Goal: Check status: Check status

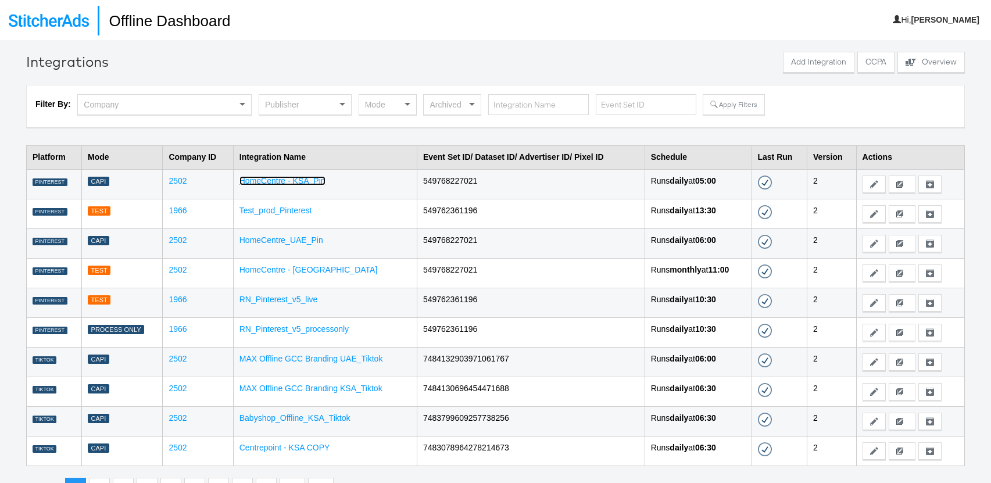
click at [298, 178] on link "HomeCentre - KSA_Pin" at bounding box center [282, 180] width 86 height 9
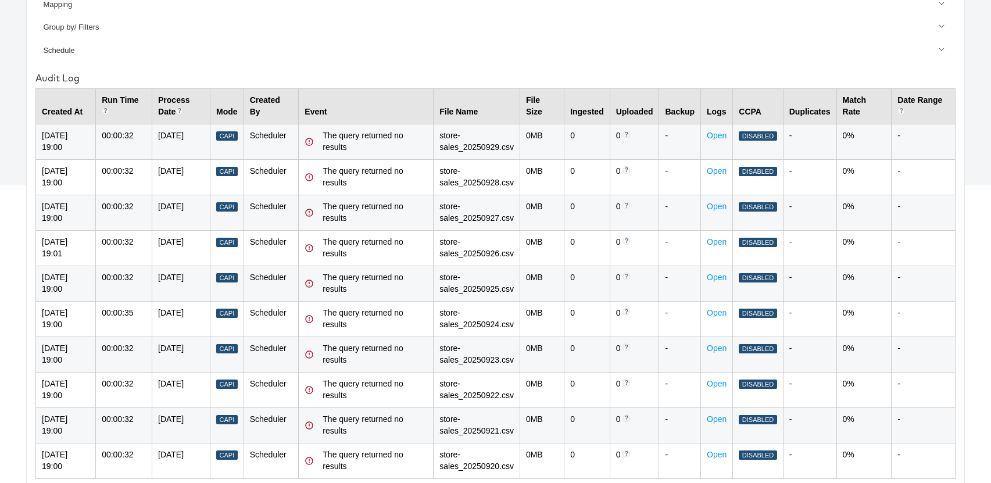
scroll to position [354, 0]
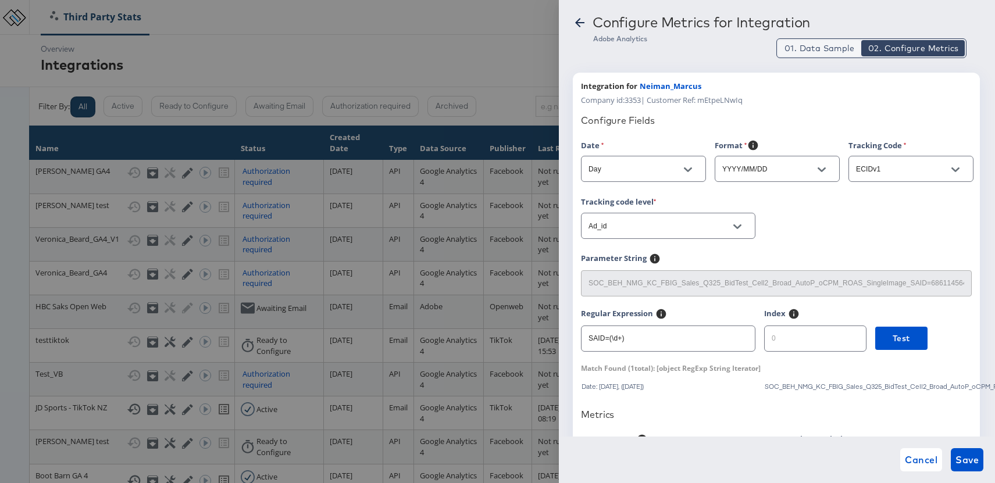
click at [826, 50] on span "01. Data Sample" at bounding box center [819, 48] width 70 height 12
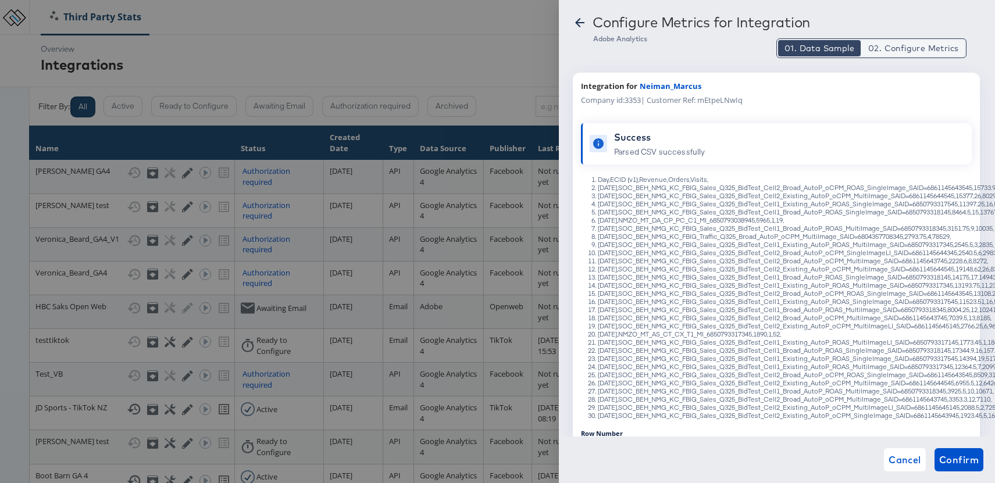
click at [892, 49] on span "02. Configure Metrics" at bounding box center [913, 48] width 90 height 12
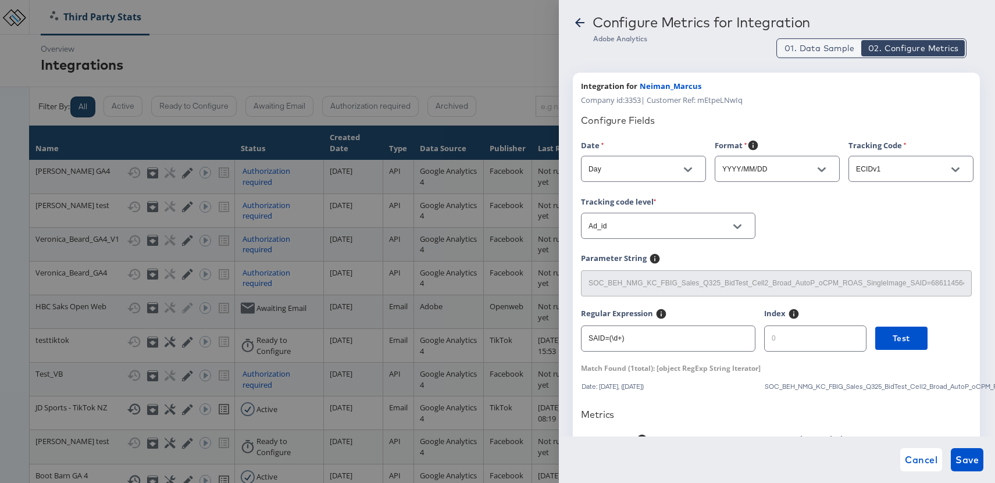
click at [815, 54] on button "01. Data Sample" at bounding box center [819, 48] width 83 height 16
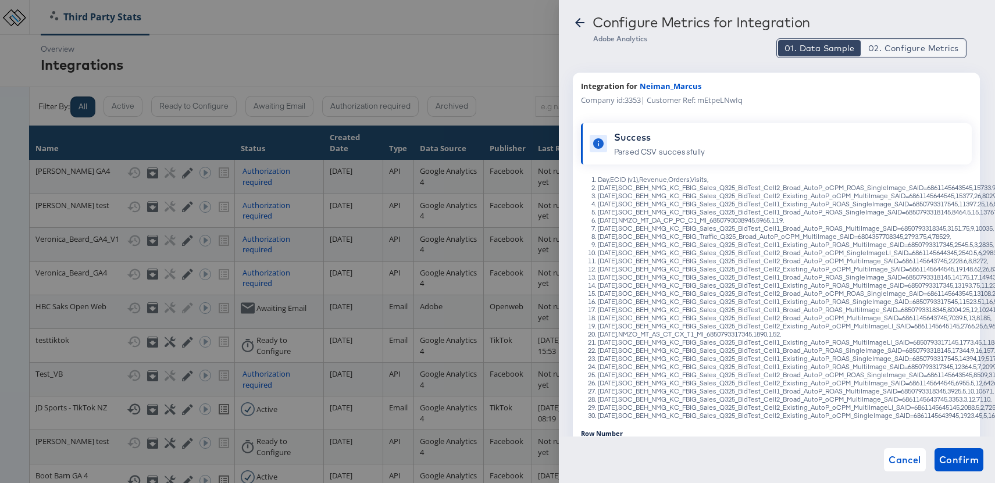
click at [922, 49] on span "02. Configure Metrics" at bounding box center [913, 48] width 90 height 12
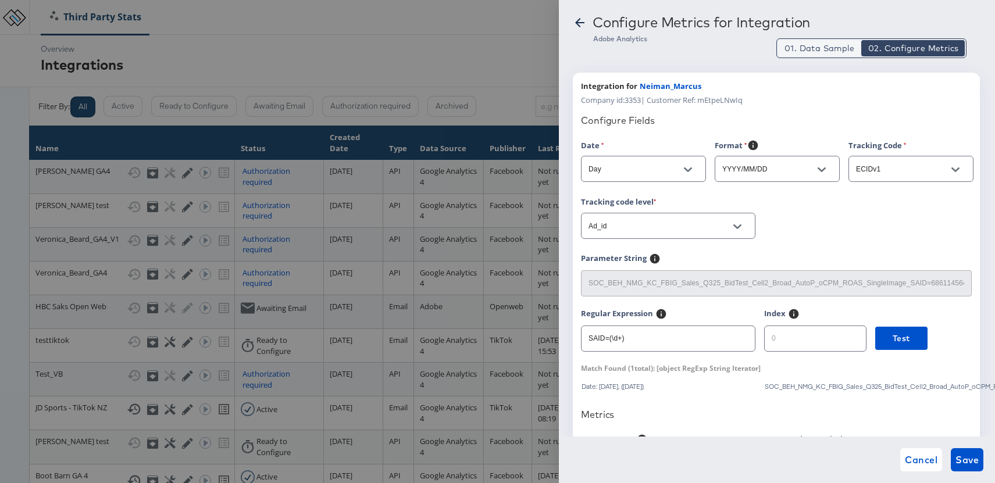
click at [820, 49] on span "01. Data Sample" at bounding box center [819, 48] width 70 height 12
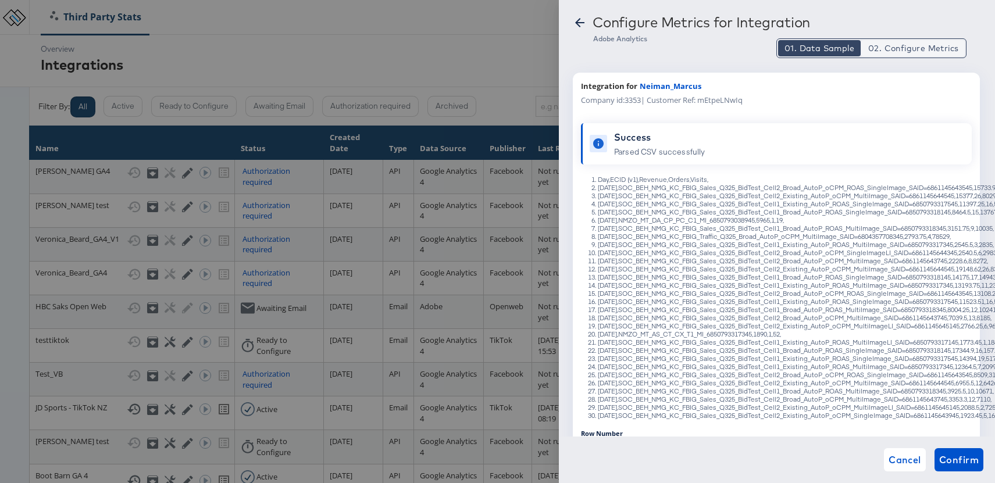
click at [900, 49] on span "02. Configure Metrics" at bounding box center [913, 48] width 90 height 12
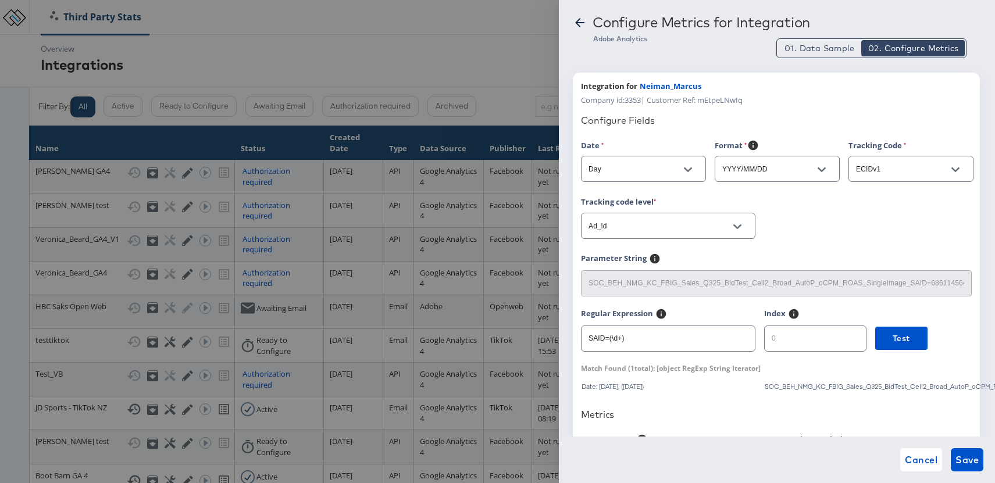
click at [716, 101] on span "Company id: 3353 | Customer Ref: mEtpeLNwIq" at bounding box center [662, 100] width 162 height 11
copy span "mEtpeLNwIq"
click at [581, 20] on icon at bounding box center [580, 23] width 14 height 14
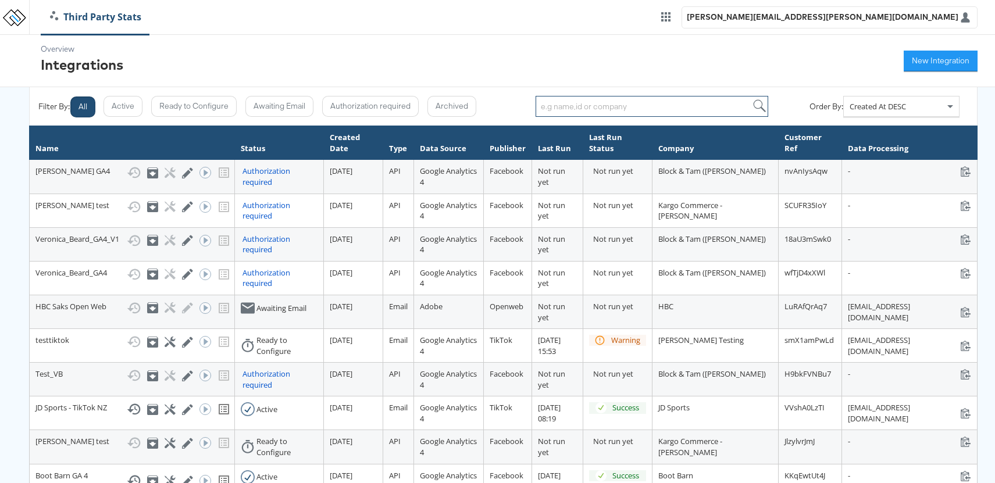
click at [576, 107] on input "search" at bounding box center [651, 106] width 233 height 21
type input "5974"
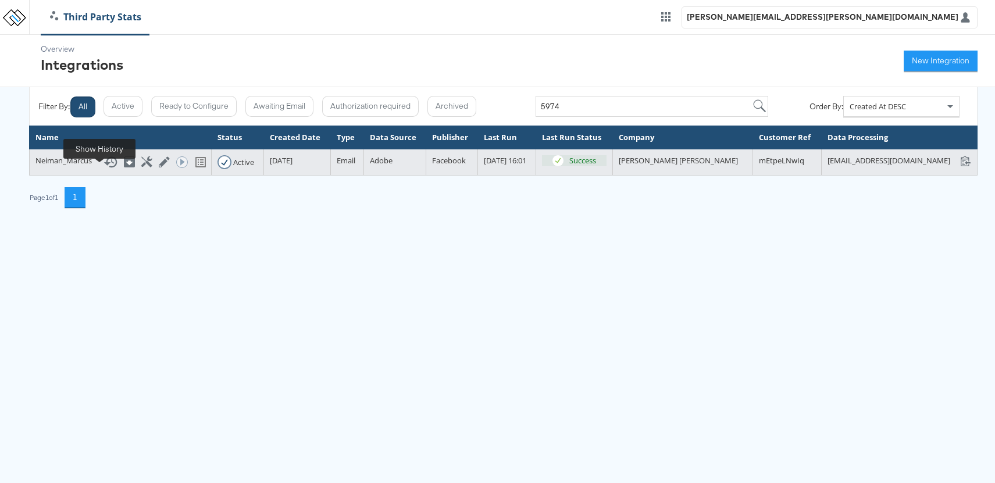
click at [103, 169] on icon at bounding box center [110, 162] width 14 height 14
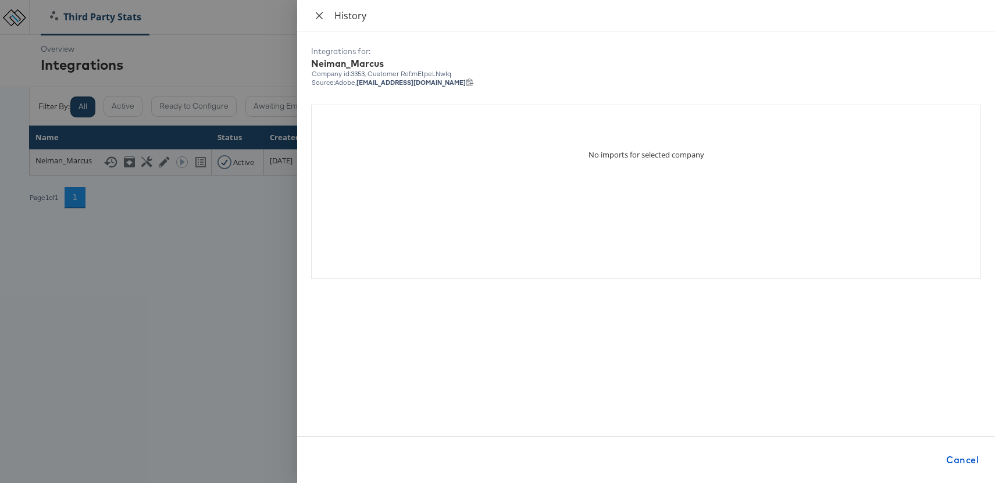
click at [323, 17] on icon "close" at bounding box center [318, 15] width 9 height 9
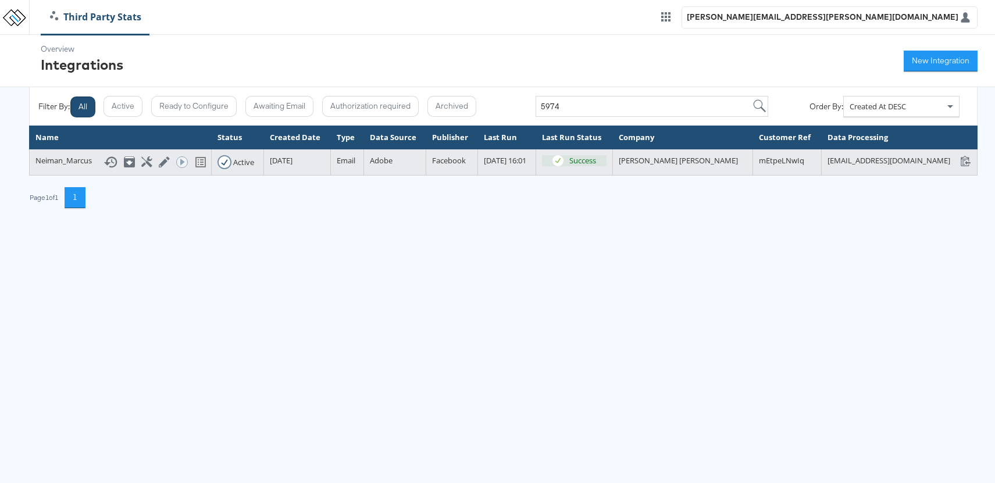
click at [759, 166] on span "mEtpeLNwIq" at bounding box center [781, 160] width 45 height 10
copy span "mEtpeLNwIq"
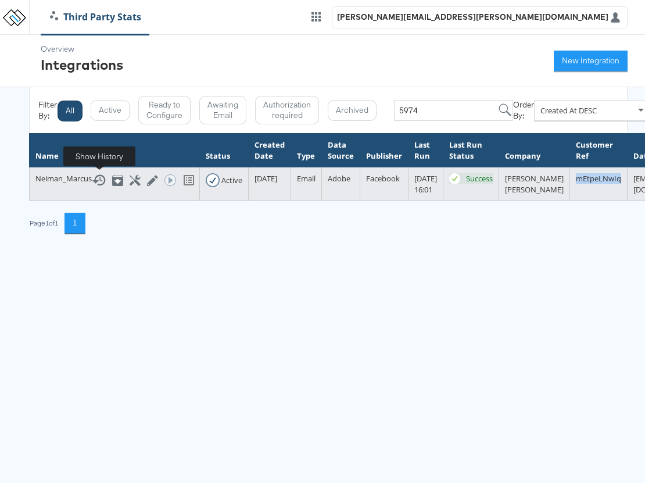
click at [99, 179] on icon at bounding box center [99, 180] width 14 height 14
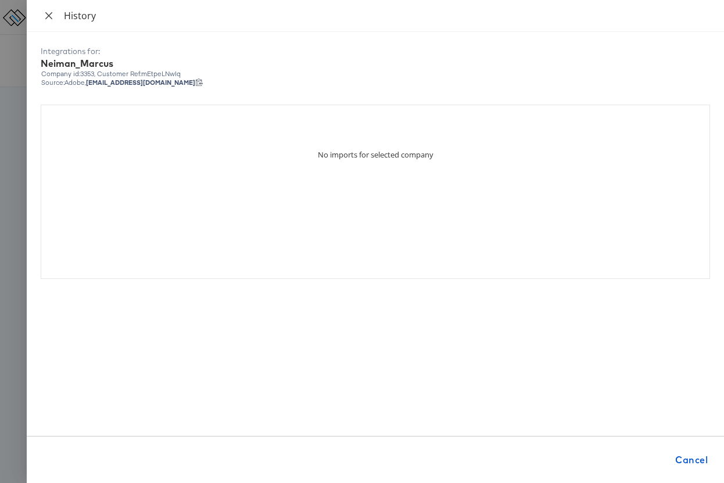
click at [51, 15] on icon "close" at bounding box center [48, 15] width 9 height 9
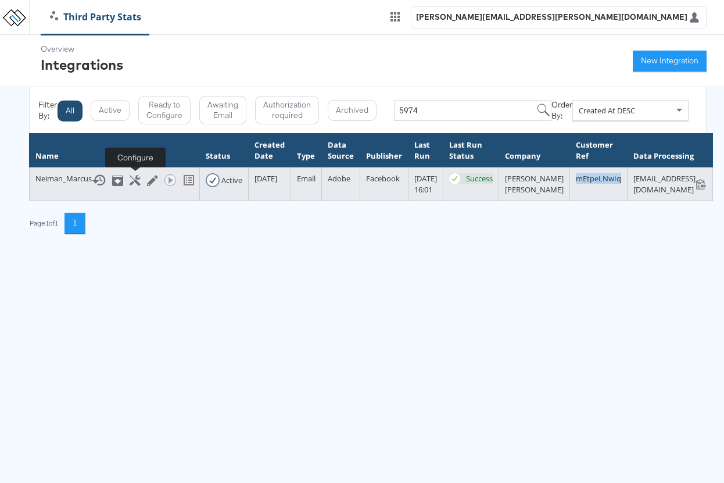
click at [134, 181] on icon at bounding box center [135, 180] width 11 height 11
click at [135, 181] on icon at bounding box center [135, 180] width 11 height 11
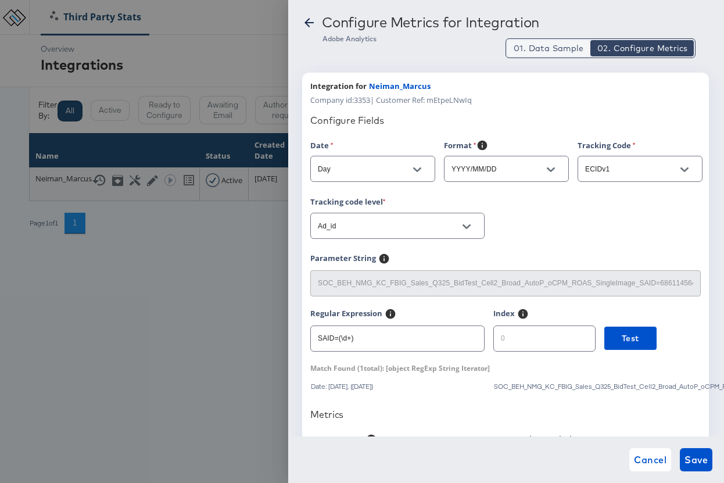
click at [556, 46] on span "01. Data Sample" at bounding box center [549, 48] width 70 height 12
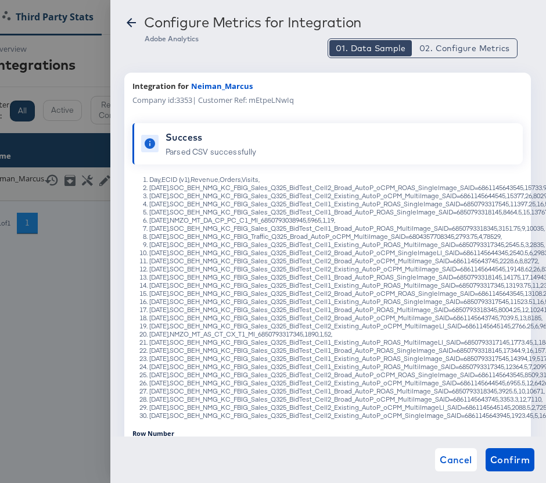
scroll to position [0, 45]
drag, startPoint x: 498, startPoint y: 188, endPoint x: 533, endPoint y: 187, distance: 34.9
click at [530, 187] on li "[DATE],SOC_BEH_NMG_KC_FBIG_Sales_Q325_BidTest_Cell2_Broad_AutoP_oCPM_ROAS_Singl…" at bounding box center [339, 188] width 380 height 8
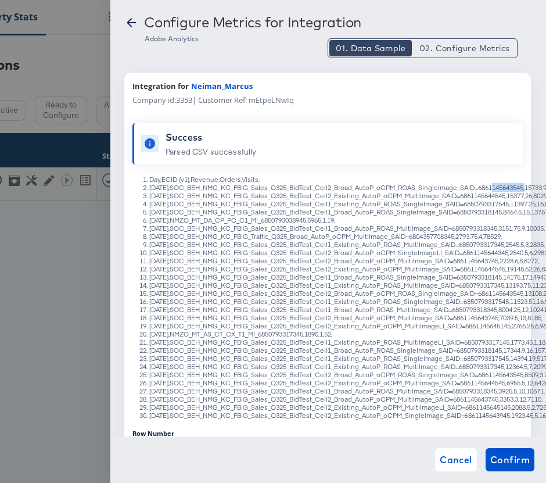
scroll to position [0, 107]
click at [501, 188] on li "[DATE],SOC_BEH_NMG_KC_FBIG_Sales_Q325_BidTest_Cell2_Broad_AutoP_oCPM_ROAS_Singl…" at bounding box center [339, 188] width 380 height 8
drag, startPoint x: 498, startPoint y: 188, endPoint x: 542, endPoint y: 188, distance: 43.6
click at [530, 188] on li "[DATE],SOC_BEH_NMG_KC_FBIG_Sales_Q325_BidTest_Cell2_Broad_AutoP_oCPM_ROAS_Singl…" at bounding box center [339, 188] width 380 height 8
copy li "686114564354"
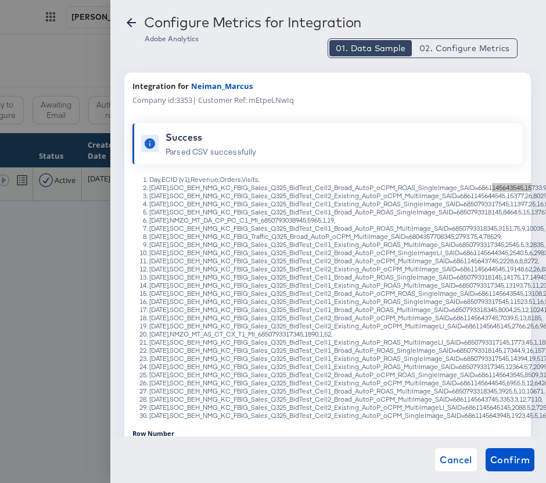
scroll to position [0, 245]
drag, startPoint x: 380, startPoint y: 188, endPoint x: 341, endPoint y: 189, distance: 38.4
click at [341, 189] on li "[DATE],SOC_BEH_NMG_KC_FBIG_Sales_Q325_BidTest_Cell2_Broad_AutoP_oCPM_ROAS_Singl…" at bounding box center [339, 188] width 380 height 8
click at [303, 188] on li "[DATE],SOC_BEH_NMG_KC_FBIG_Sales_Q325_BidTest_Cell2_Broad_AutoP_oCPM_ROAS_Singl…" at bounding box center [339, 188] width 380 height 8
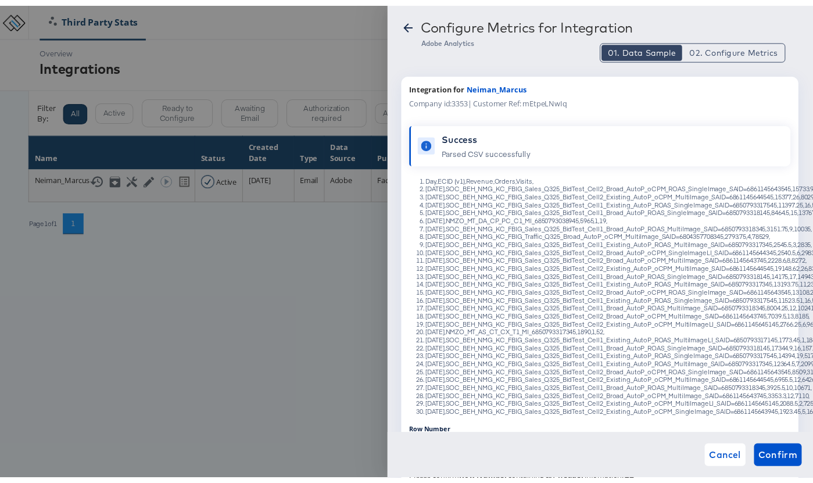
scroll to position [0, 0]
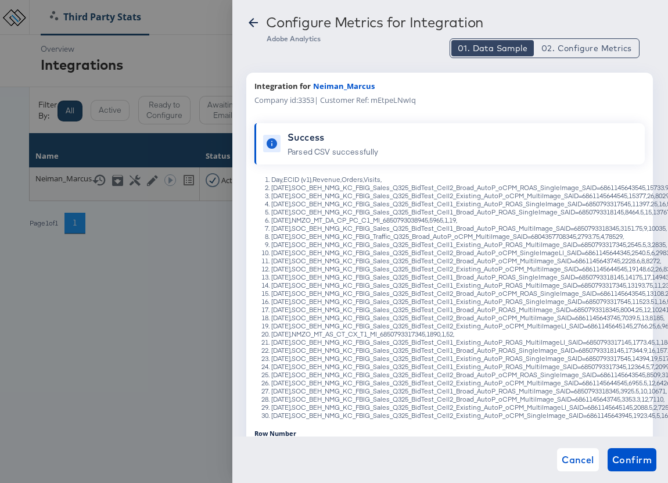
click at [349, 221] on li "[DATE],NMZO_MT_DA_CP_PC_C1_MI_6850793038945,5965,1,19," at bounding box center [461, 220] width 380 height 8
click at [450, 219] on li "[DATE],NMZO_MT_DA_CP_PC_C1_MI_6850793038945,5965,1,19," at bounding box center [461, 220] width 380 height 8
drag, startPoint x: 444, startPoint y: 221, endPoint x: 368, endPoint y: 221, distance: 75.6
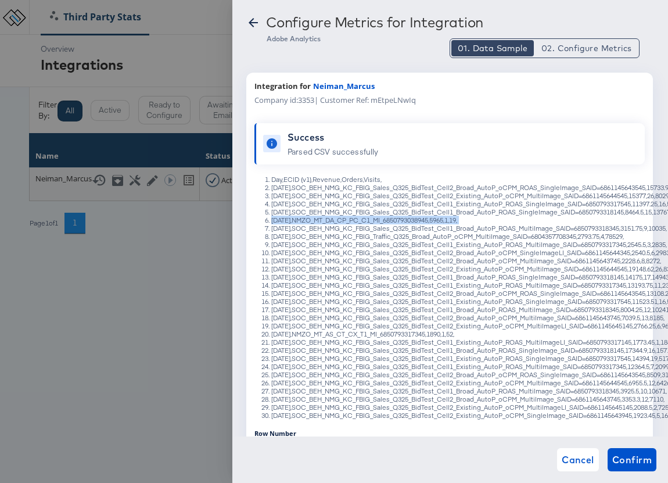
click at [368, 221] on li "[DATE],NMZO_MT_DA_CP_PC_C1_MI_6850793038945,5965,1,19," at bounding box center [461, 220] width 380 height 8
click at [367, 221] on li "[DATE],NMZO_MT_DA_CP_PC_C1_MI_6850793038945,5965,1,19," at bounding box center [461, 220] width 380 height 8
drag, startPoint x: 307, startPoint y: 221, endPoint x: 449, endPoint y: 220, distance: 141.8
click at [449, 220] on li "[DATE],NMZO_MT_DA_CP_PC_C1_MI_6850793038945,5965,1,19," at bounding box center [461, 220] width 380 height 8
copy li "NMZO_MT_DA_CP_PC_C1_MI_6850793038945"
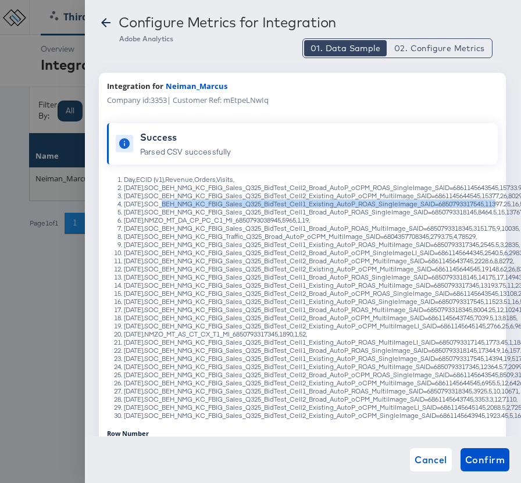
drag, startPoint x: 160, startPoint y: 203, endPoint x: 505, endPoint y: 205, distance: 344.7
click at [504, 205] on li "[DATE],SOC_BEH_NMG_KC_FBIG_Sales_Q325_BidTest_Cell1_Existing_AutoP_ROAS_SingleI…" at bounding box center [314, 204] width 380 height 8
copy li "SOC_BEH_NMG_KC_FBIG_Sales_Q325_BidTest_Cell1_Existing_AutoP_ROAS_SingleImage_SA…"
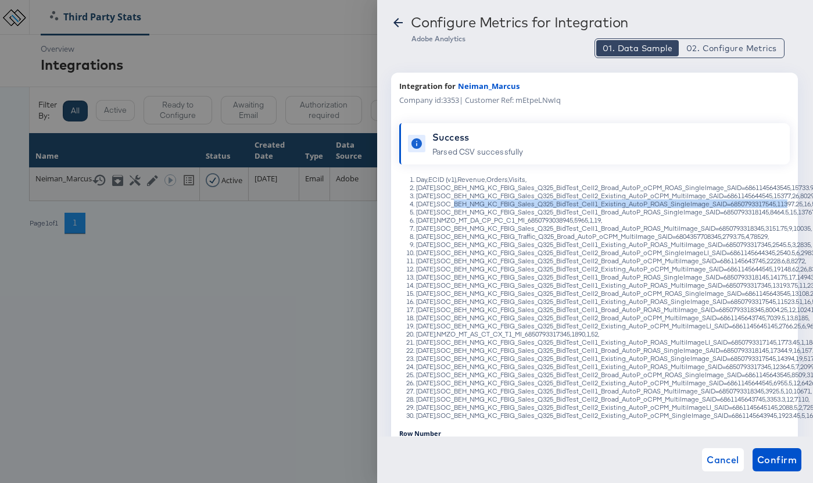
click at [396, 24] on icon at bounding box center [398, 22] width 9 height 9
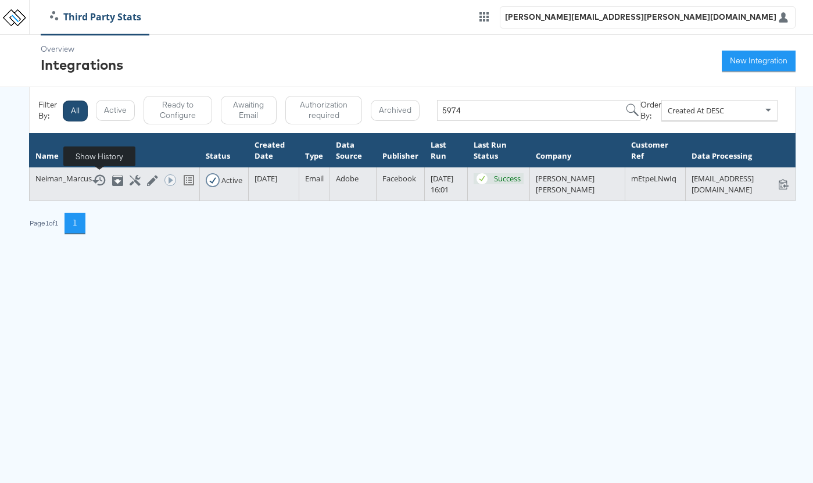
click at [99, 182] on icon at bounding box center [99, 180] width 14 height 14
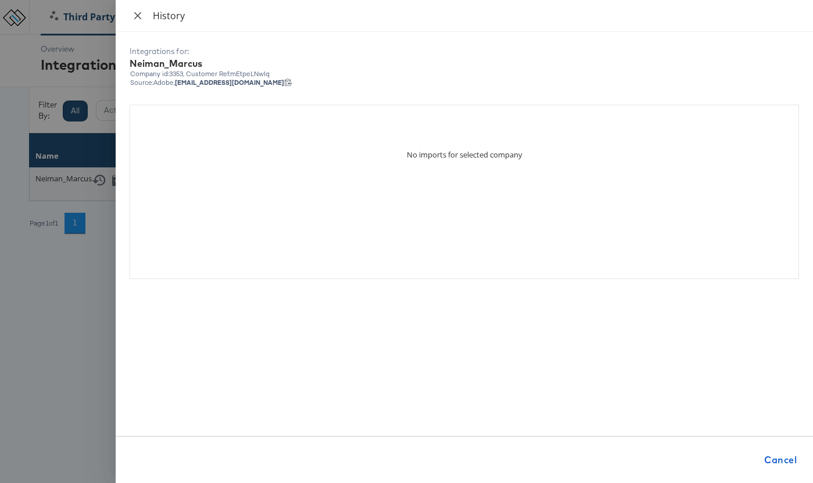
click at [135, 14] on icon "close" at bounding box center [137, 15] width 9 height 9
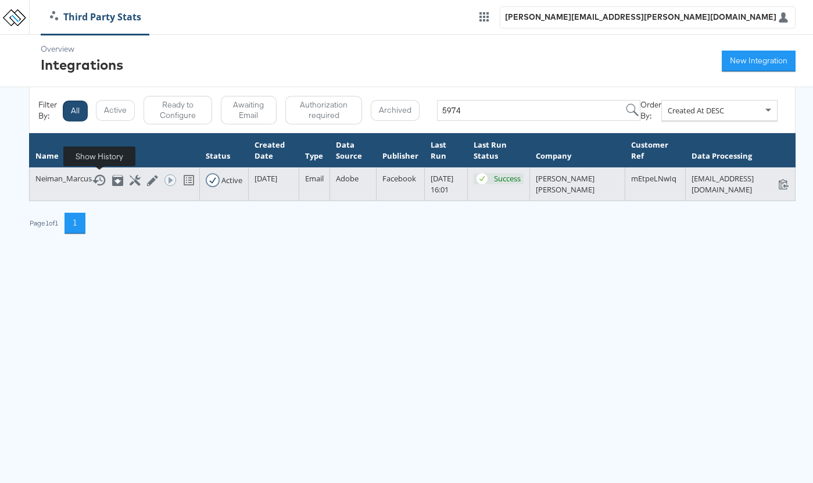
click at [99, 179] on icon at bounding box center [99, 180] width 14 height 14
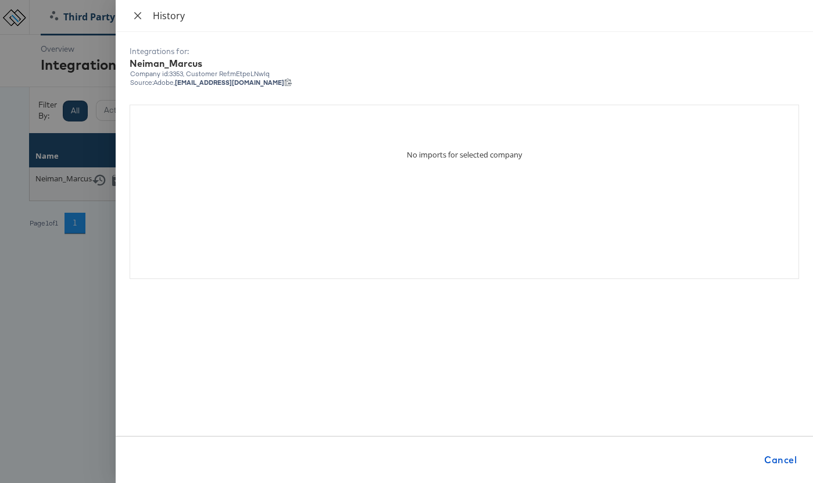
click at [138, 13] on icon "close" at bounding box center [137, 15] width 9 height 9
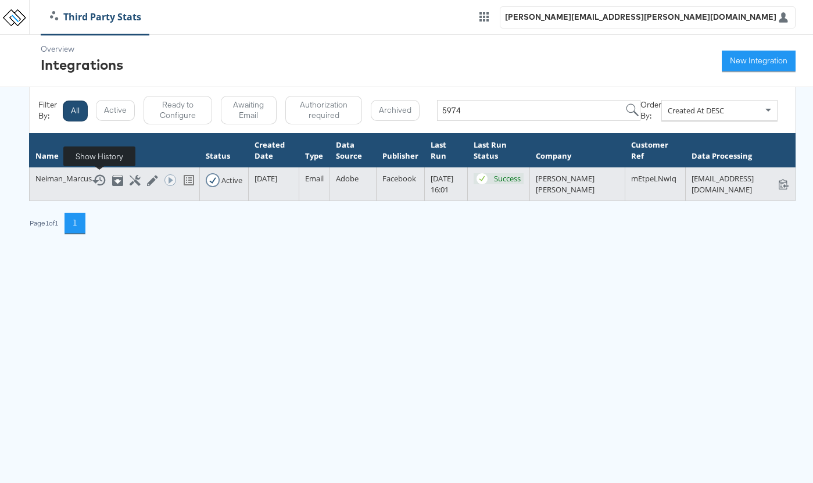
click at [98, 179] on icon at bounding box center [99, 180] width 14 height 14
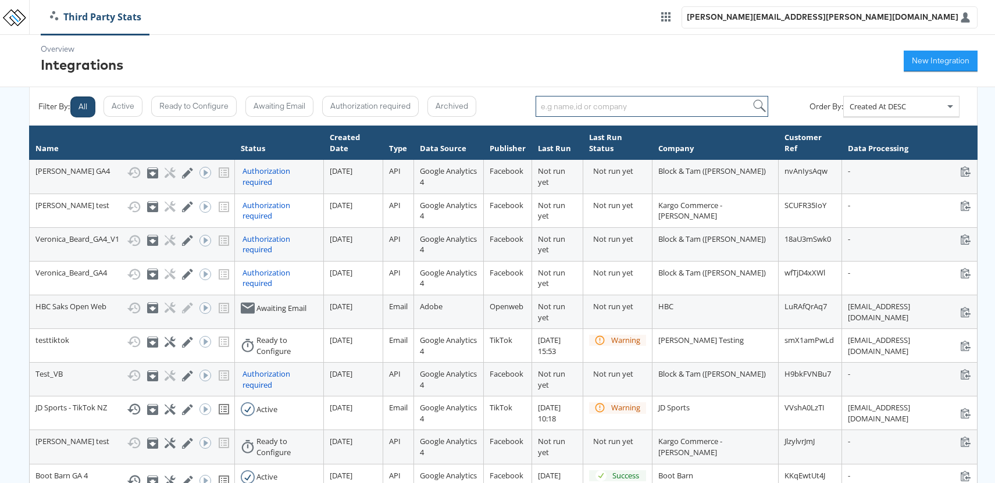
click at [571, 106] on input "search" at bounding box center [651, 106] width 233 height 21
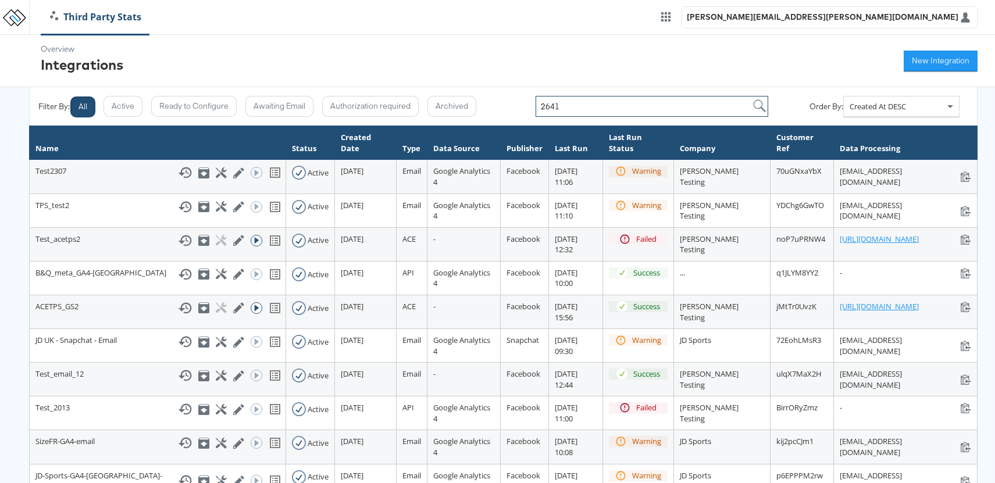
type input "2641"
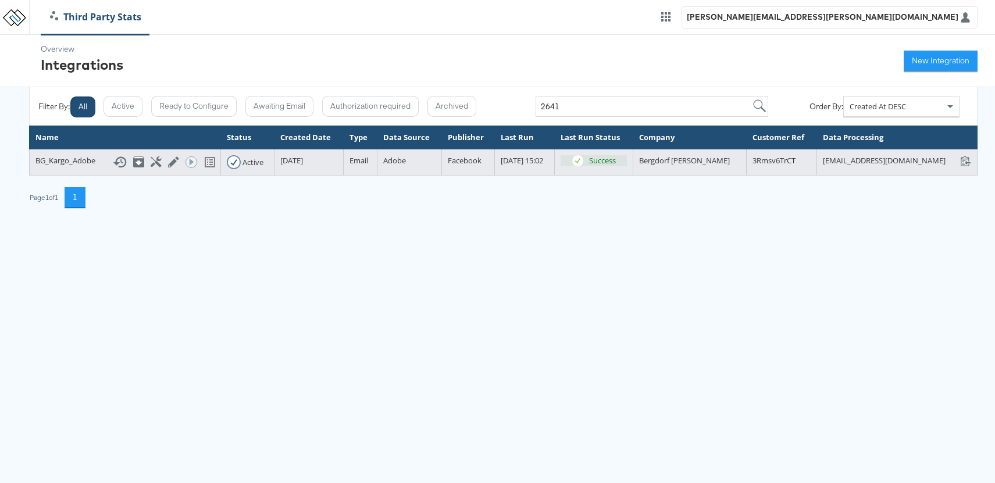
click at [752, 166] on span "3Rmsv6TrCT" at bounding box center [773, 160] width 43 height 10
copy span "3Rmsv6TrCT"
click at [113, 169] on icon at bounding box center [120, 162] width 14 height 14
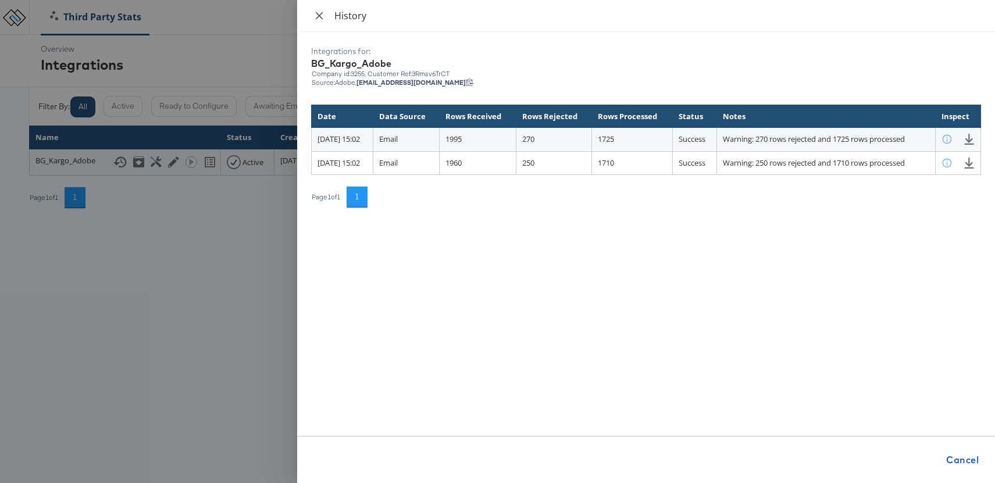
click at [322, 18] on icon "close" at bounding box center [319, 15] width 7 height 7
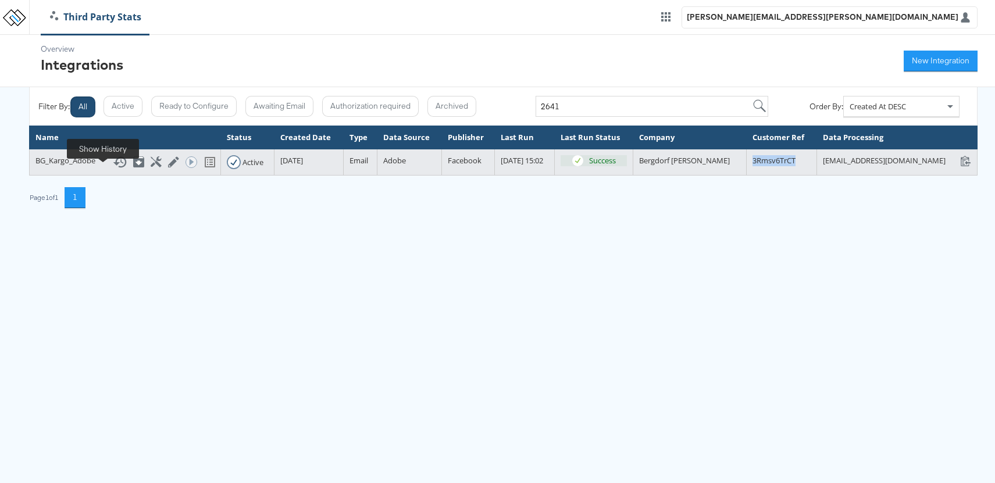
click at [113, 169] on icon at bounding box center [120, 162] width 14 height 14
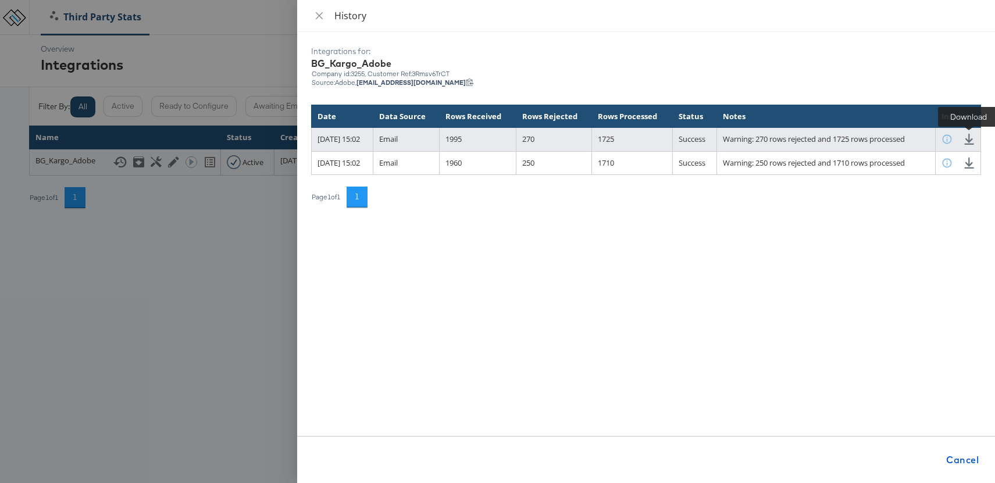
click at [969, 142] on icon at bounding box center [968, 139] width 11 height 11
